Goal: Navigation & Orientation: Find specific page/section

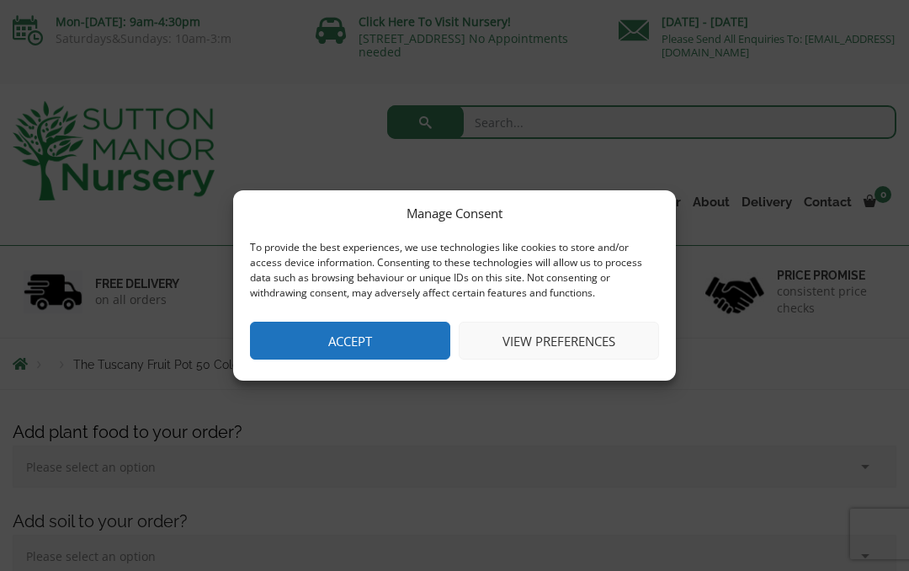
click at [392, 329] on button "Accept" at bounding box center [350, 341] width 200 height 38
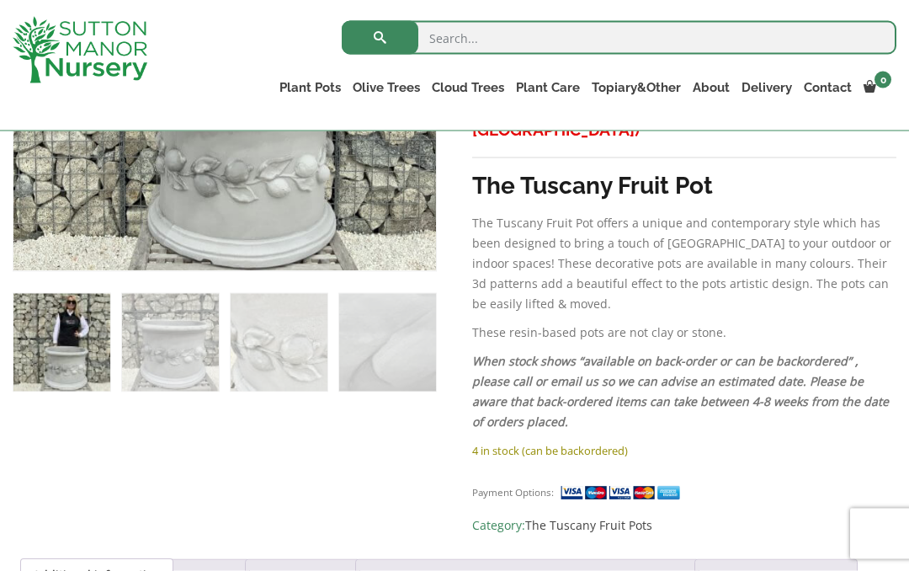
scroll to position [810, 0]
click at [321, 85] on link "Plant Pots" at bounding box center [310, 88] width 73 height 24
click at [330, 84] on link "Plant Pots" at bounding box center [310, 88] width 73 height 24
click at [330, 79] on link "Plant Pots" at bounding box center [310, 88] width 73 height 24
click at [255, 65] on div "Search for:" at bounding box center [546, 42] width 702 height 51
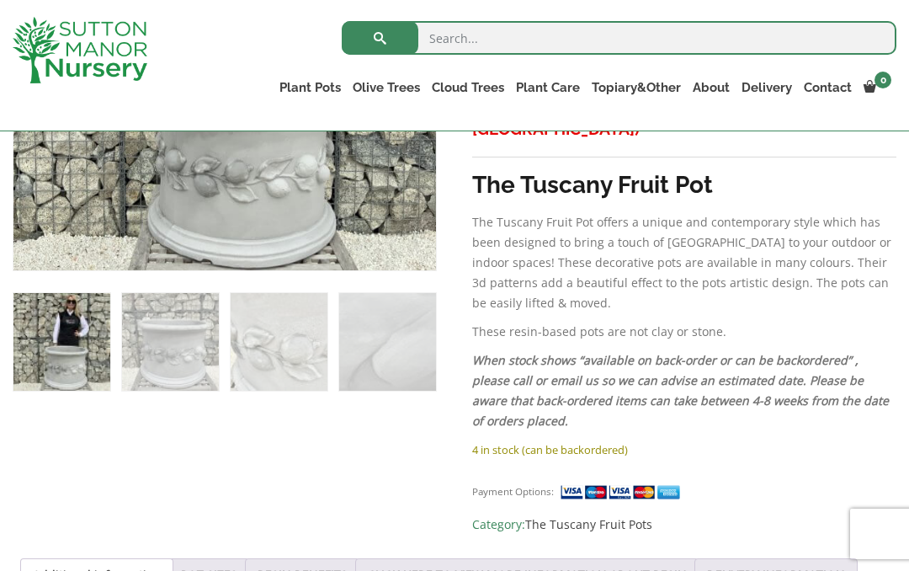
click at [0, 0] on link "Resin Bonded Pots" at bounding box center [0, 0] width 0 height 0
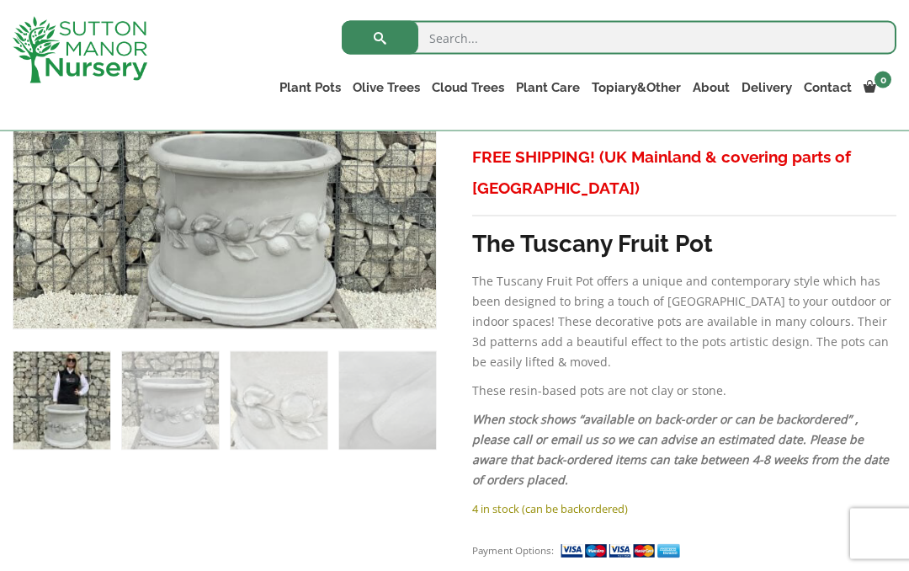
scroll to position [752, 0]
click at [0, 0] on ul "Resin Bonded Pots The Amalfi Pots The Milan Pots The Capri Pots The Brunello Po…" at bounding box center [0, 0] width 0 height 0
click at [0, 0] on link "The Old Stone Pots" at bounding box center [0, 0] width 0 height 0
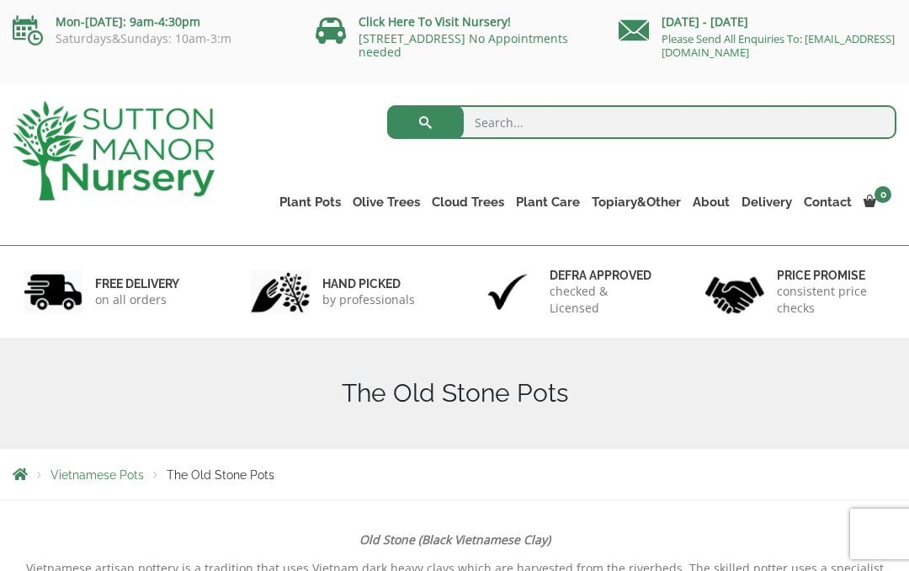
click at [0, 0] on link "Rolled Rim Classico" at bounding box center [0, 0] width 0 height 0
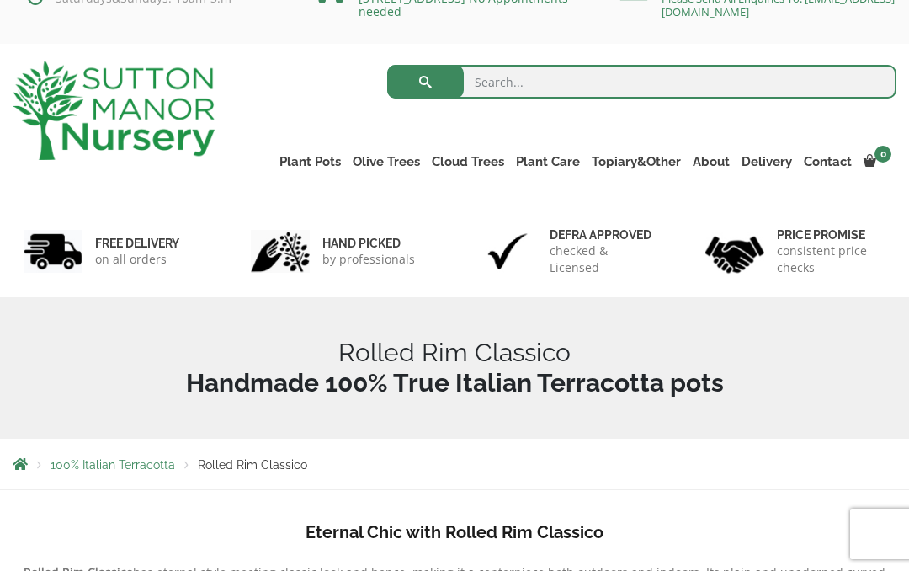
scroll to position [40, 0]
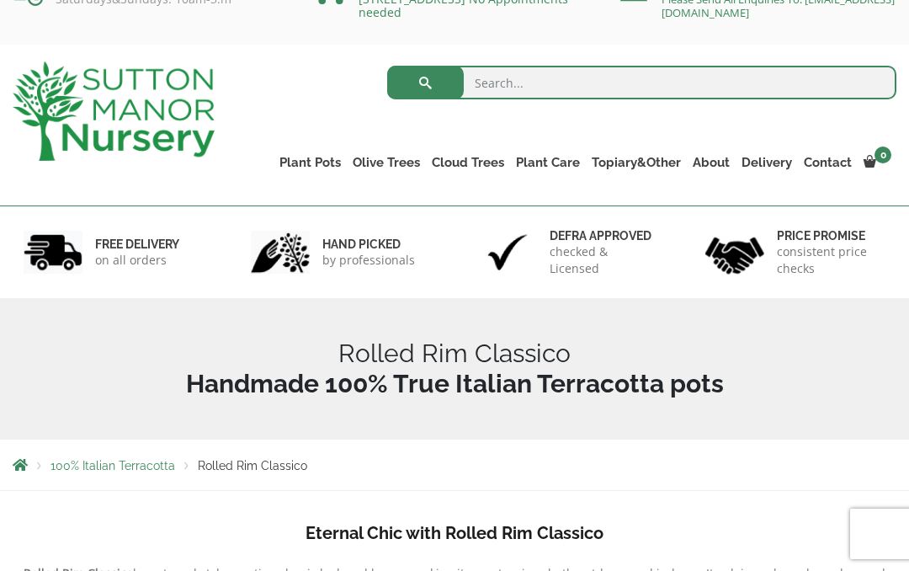
click at [0, 0] on link "Wabi-Sabi" at bounding box center [0, 0] width 0 height 0
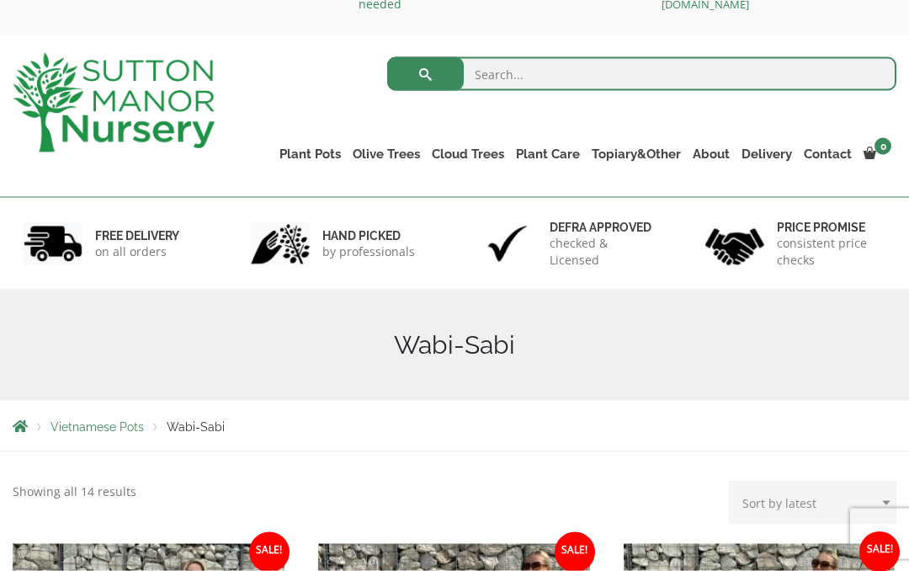
scroll to position [49, 0]
click at [0, 0] on link "Vietnamese Terracotta" at bounding box center [0, 0] width 0 height 0
click at [0, 0] on link "The Iron Stone Pots" at bounding box center [0, 0] width 0 height 0
click at [0, 0] on link "Gnarled Multi Stem Olives" at bounding box center [0, 0] width 0 height 0
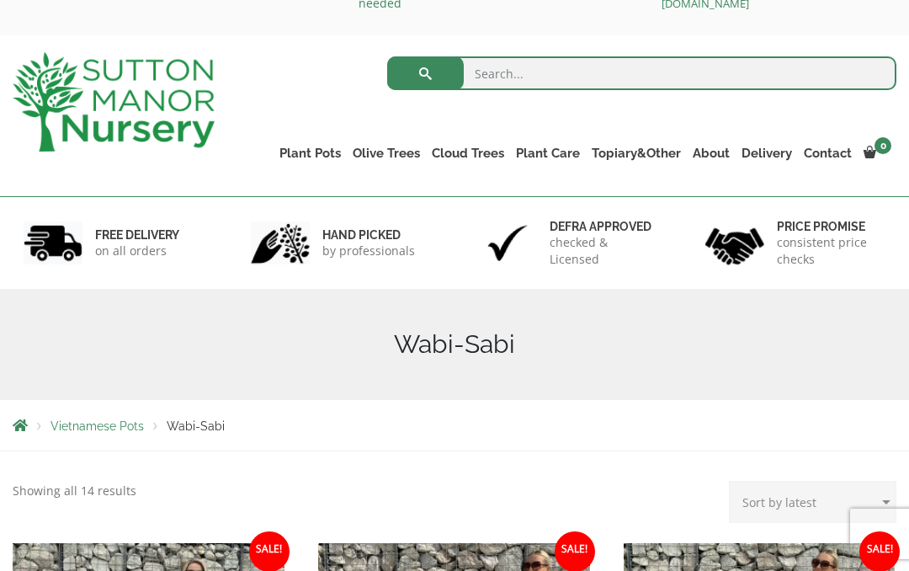
click at [0, 0] on link "Acers" at bounding box center [0, 0] width 0 height 0
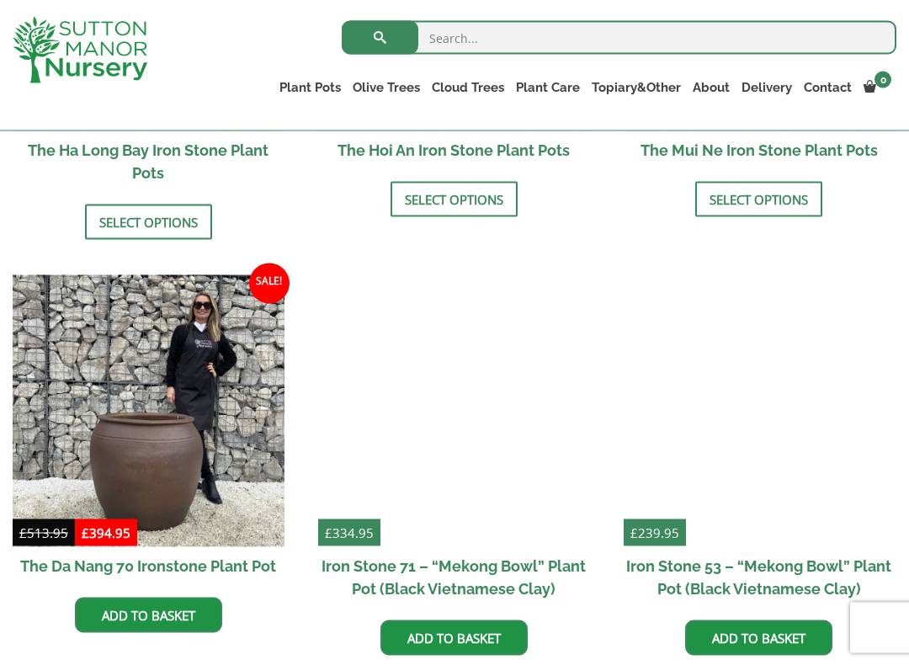
scroll to position [874, 0]
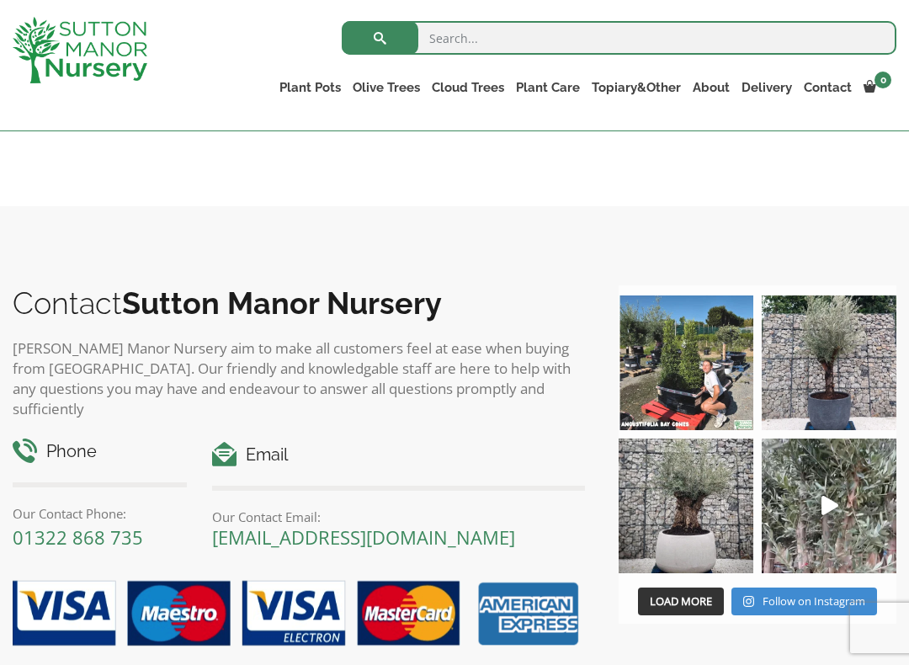
click at [709, 535] on img at bounding box center [686, 506] width 135 height 135
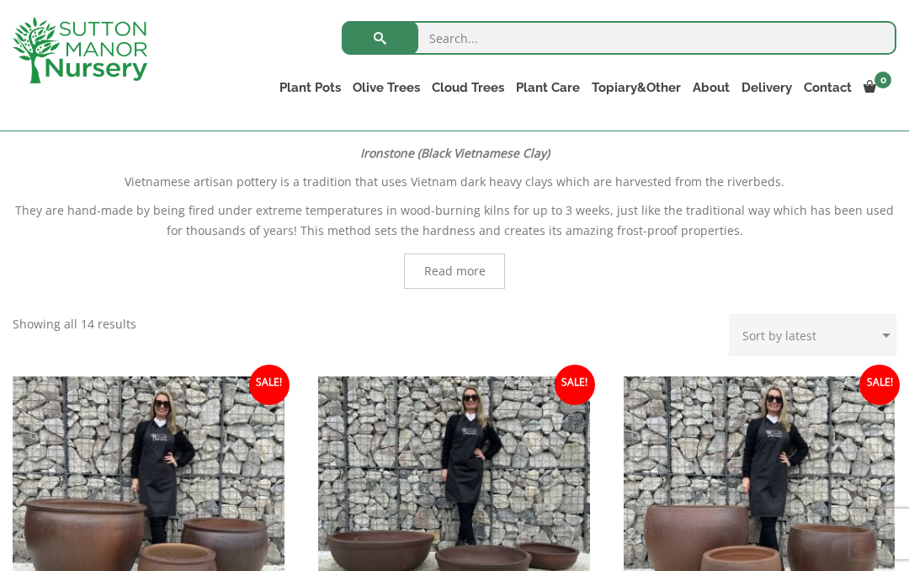
scroll to position [352, 0]
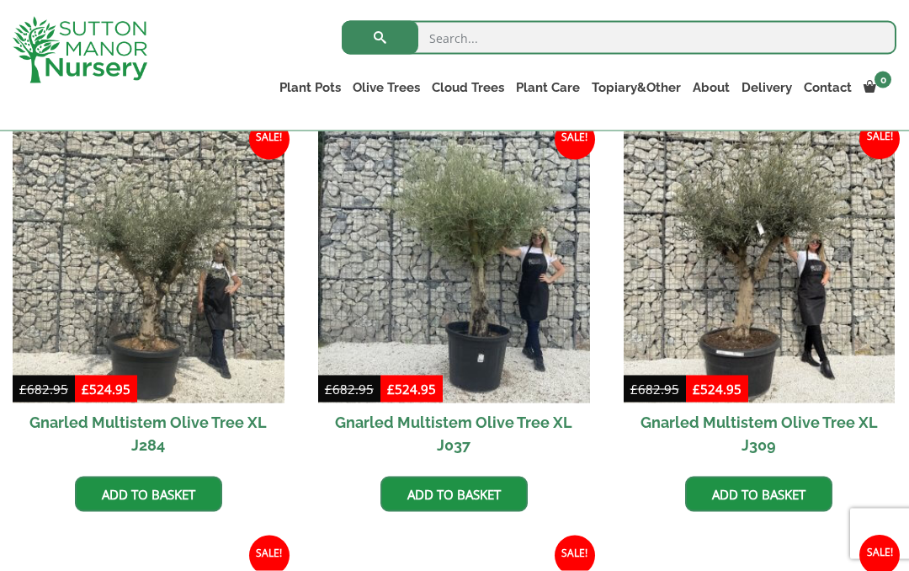
scroll to position [690, 0]
